Goal: Transaction & Acquisition: Download file/media

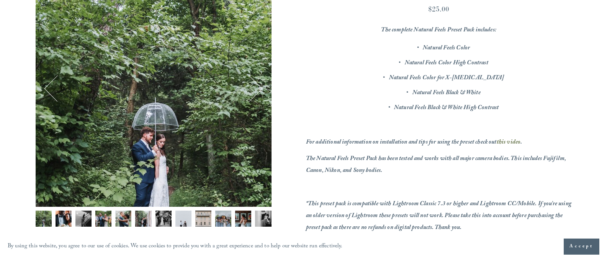
scroll to position [191, 0]
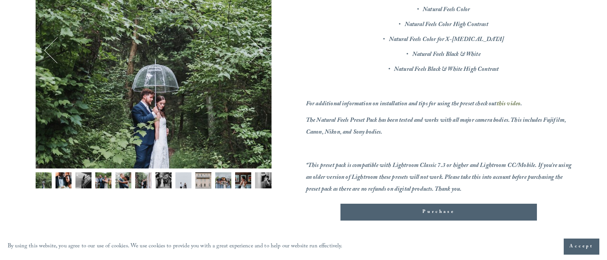
click at [446, 216] on button "Purchase Added!" at bounding box center [438, 212] width 196 height 17
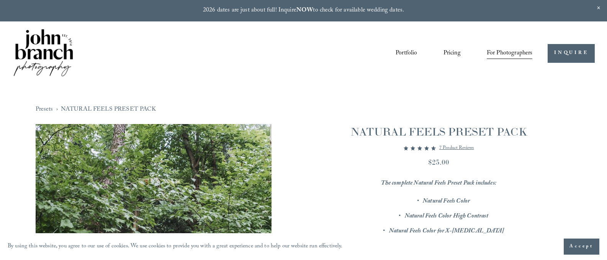
scroll to position [191, 0]
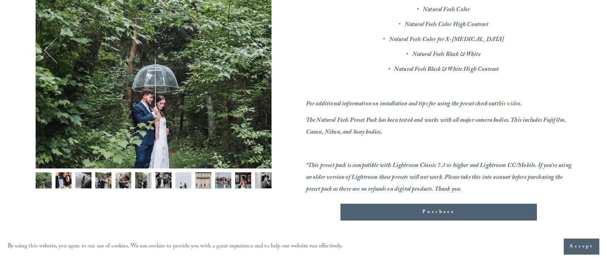
click at [462, 205] on button "Purchase Added!" at bounding box center [438, 212] width 196 height 17
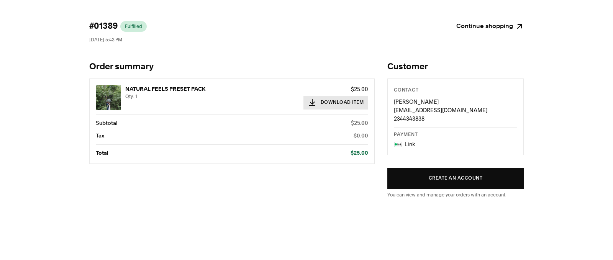
click at [326, 105] on button "Download Item" at bounding box center [335, 103] width 65 height 14
